Goal: Complete application form

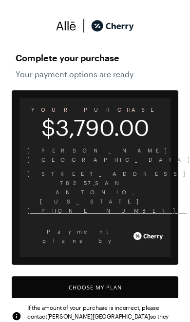
click at [108, 277] on button "Choose My Plan" at bounding box center [95, 288] width 166 height 22
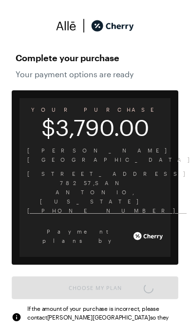
scroll to position [4, 0]
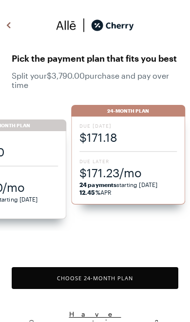
scroll to position [814, 0]
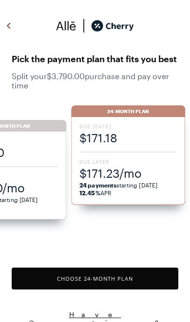
click at [26, 187] on span "$218.70/mo" at bounding box center [9, 188] width 97 height 16
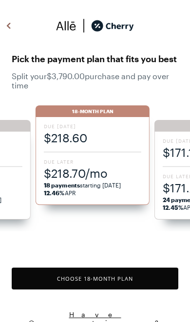
click at [103, 279] on button "Choose 18 -Month Plan" at bounding box center [95, 279] width 166 height 22
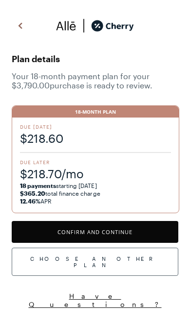
click at [114, 234] on button "Confirm and Continue" at bounding box center [95, 232] width 166 height 22
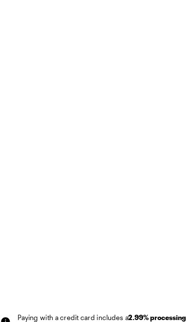
scroll to position [40, 0]
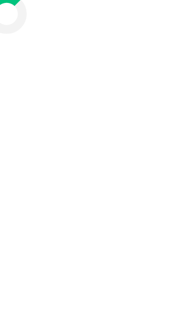
scroll to position [17, 0]
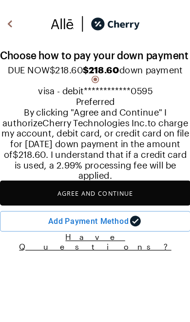
click at [91, 185] on button "Agree and Continue" at bounding box center [95, 174] width 166 height 22
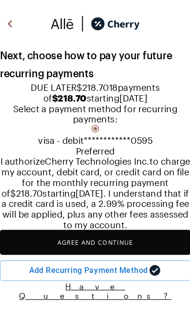
scroll to position [91, 0]
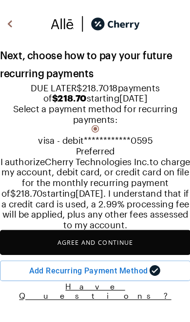
click at [88, 229] on button "Agree and Continue" at bounding box center [95, 218] width 166 height 22
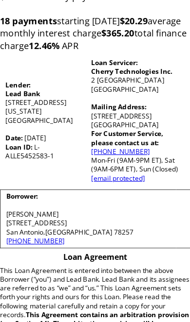
scroll to position [141, 0]
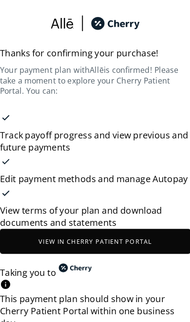
click at [100, 206] on button "View in Cherry patient portal" at bounding box center [95, 217] width 166 height 22
